Goal: Check status: Check status

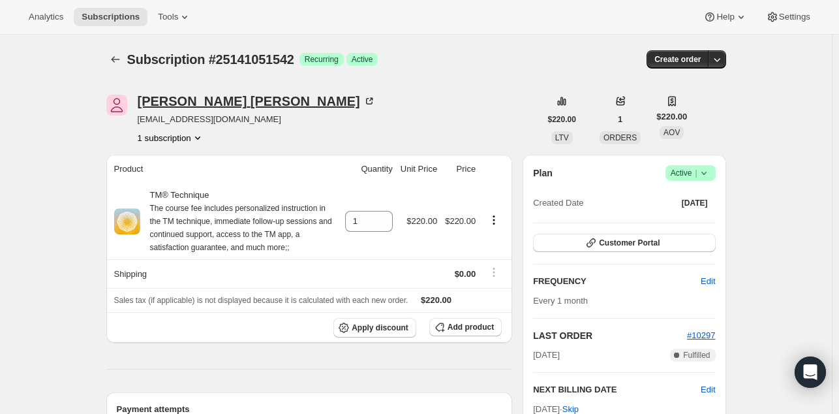
click at [177, 106] on div "Jeremy Bronen" at bounding box center [257, 101] width 238 height 13
